Goal: Navigation & Orientation: Find specific page/section

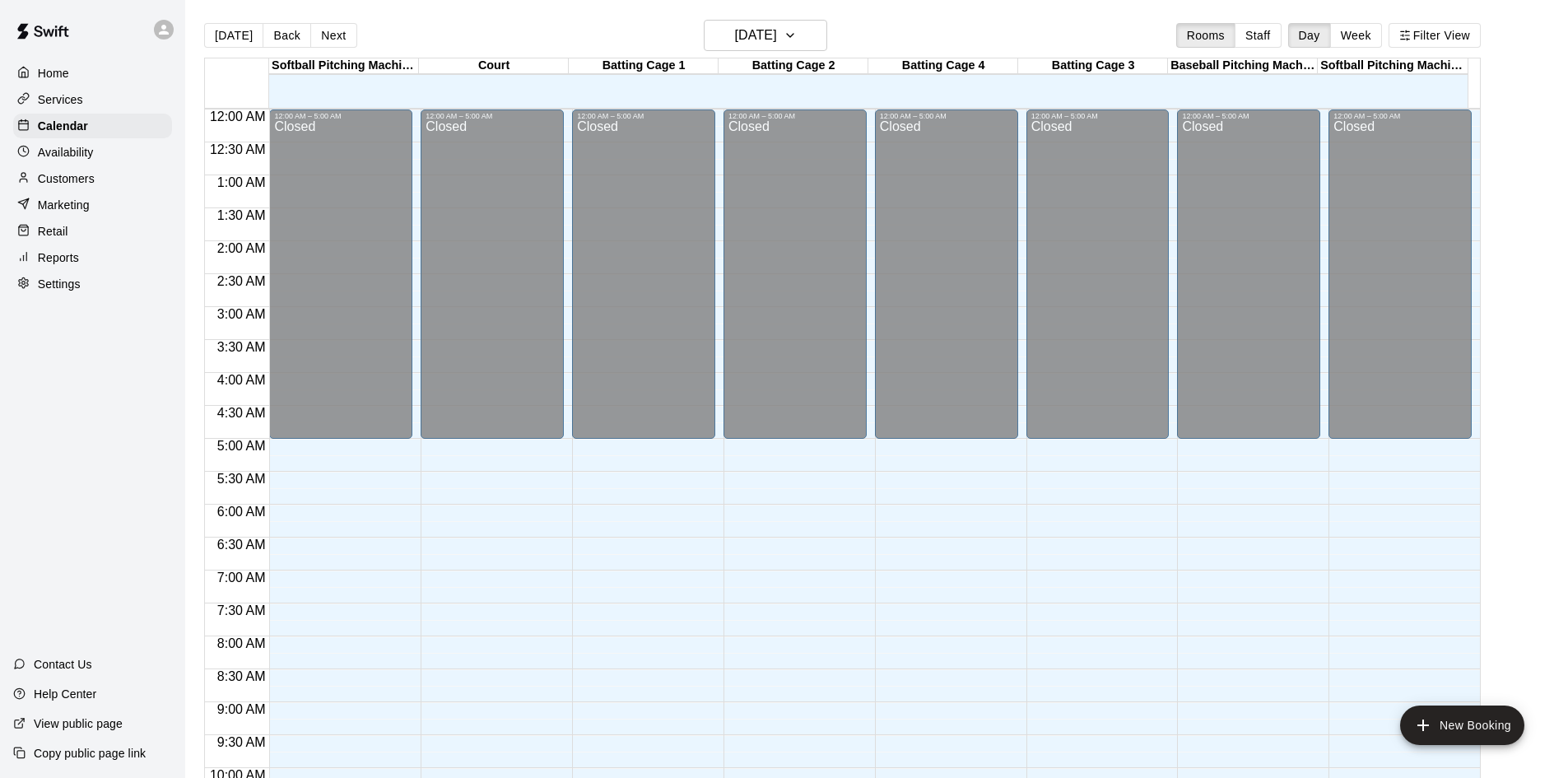
scroll to position [483, 0]
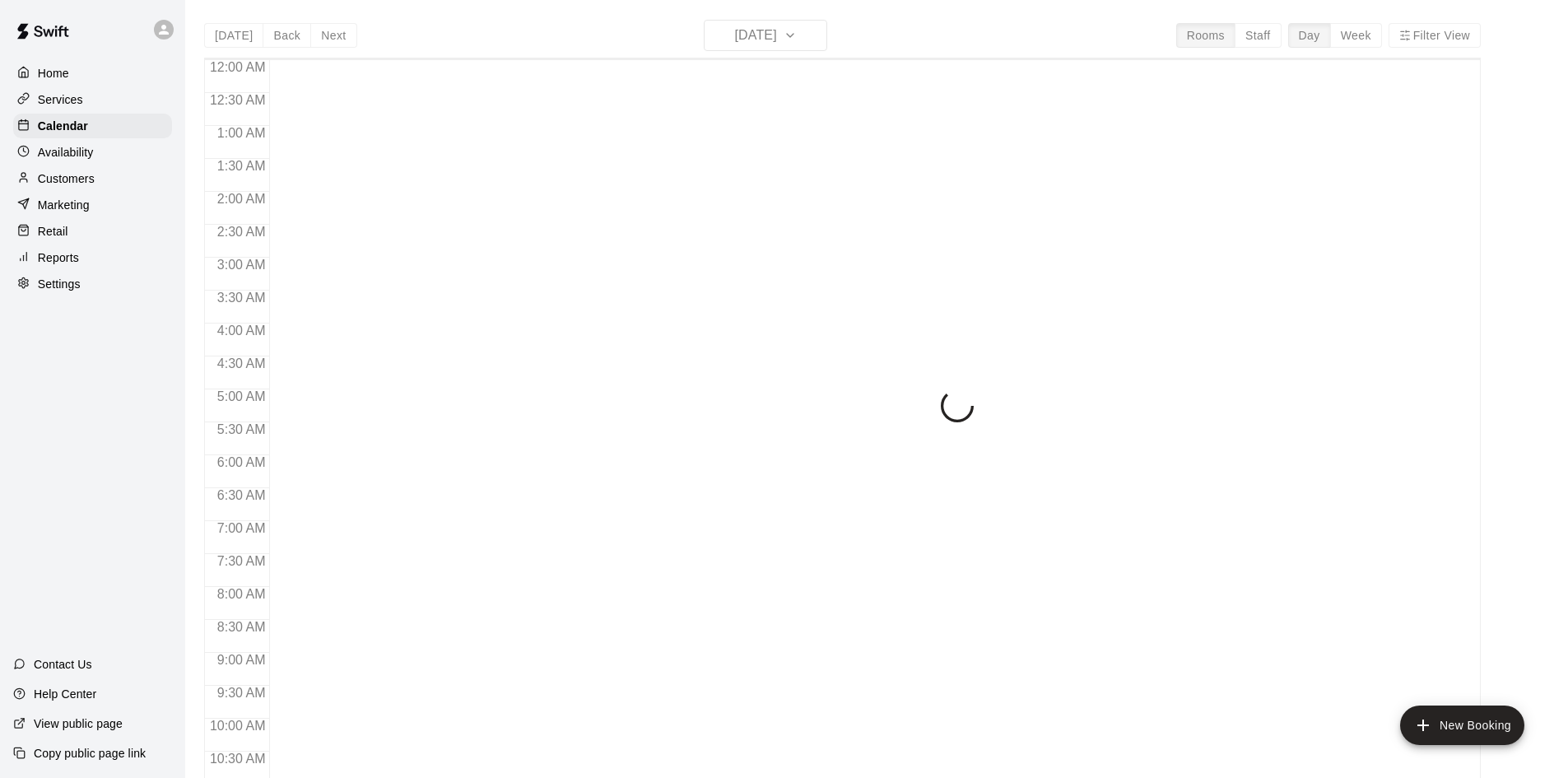
scroll to position [844, 0]
